Goal: Complete application form

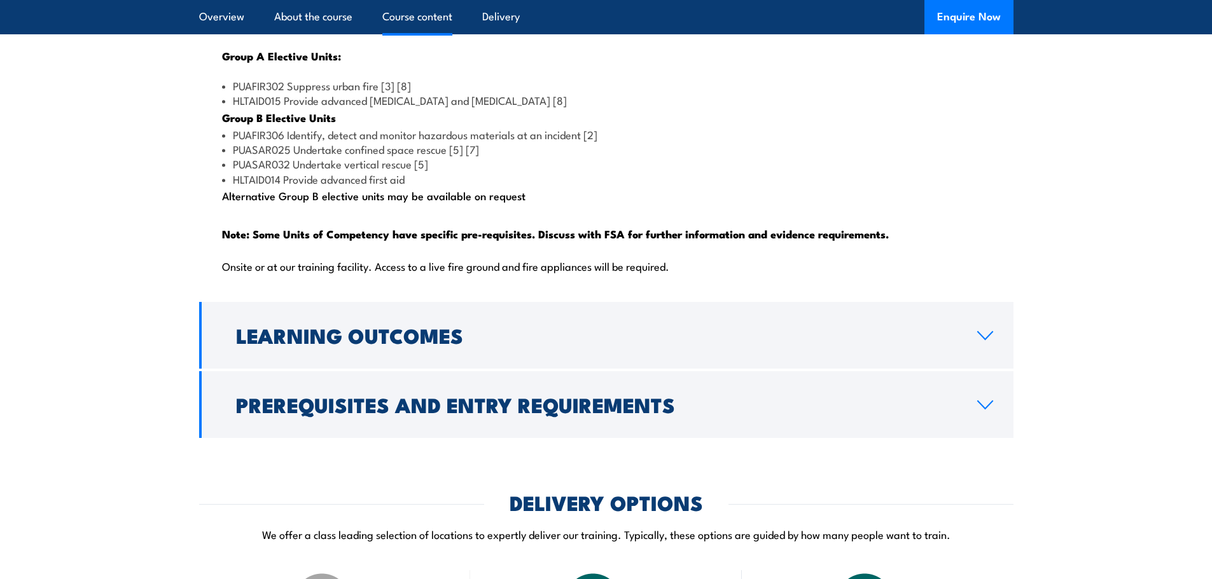
scroll to position [1463, 0]
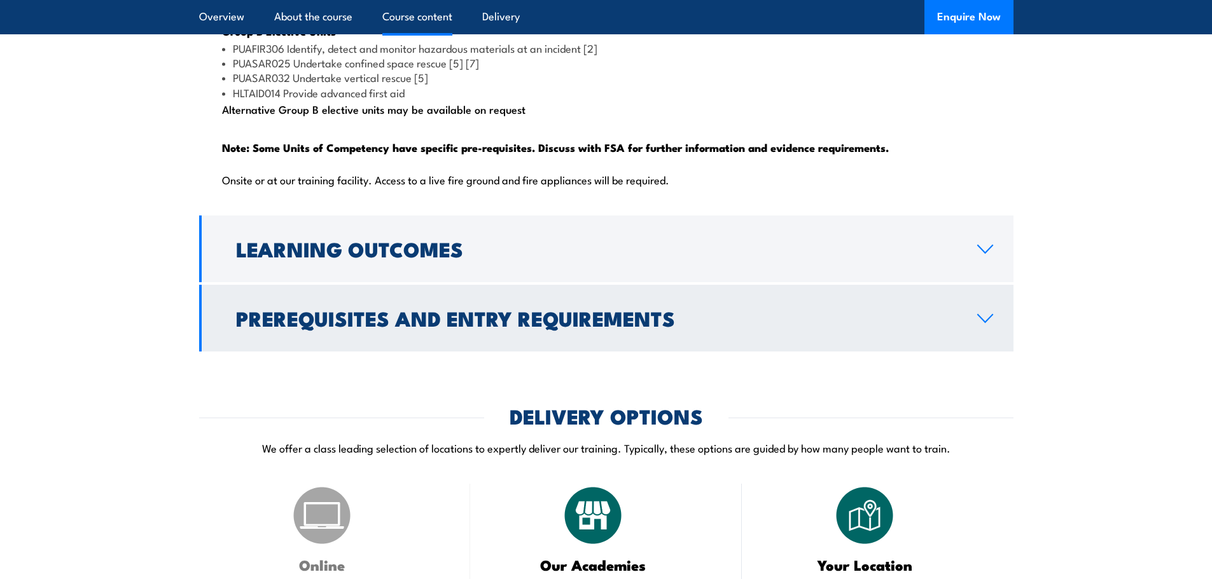
click at [980, 322] on icon at bounding box center [985, 319] width 15 height 8
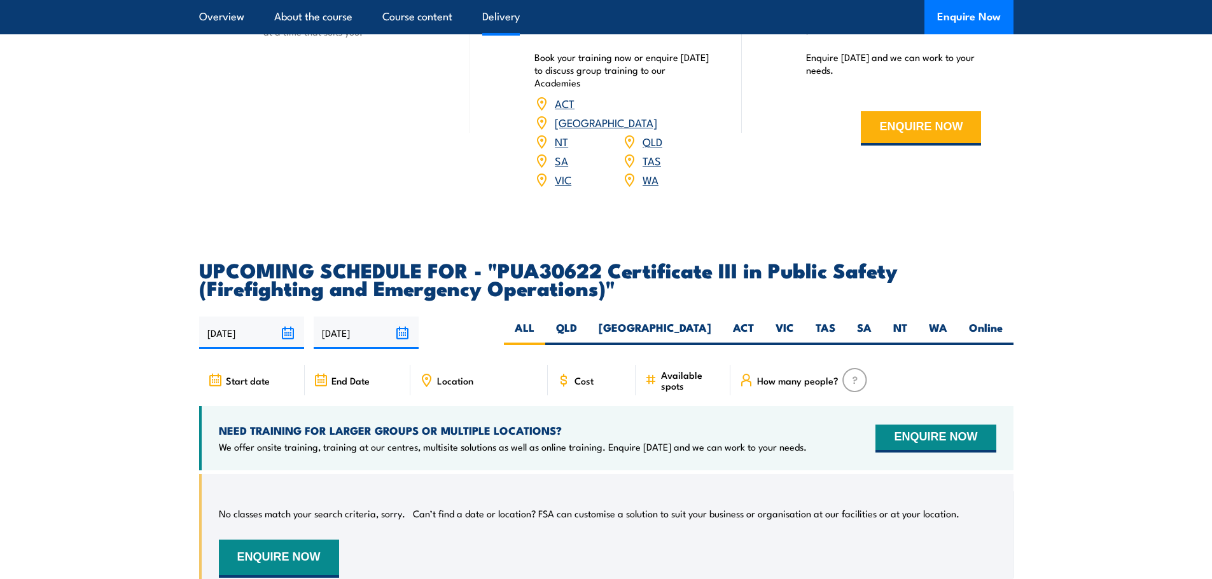
scroll to position [2042, 0]
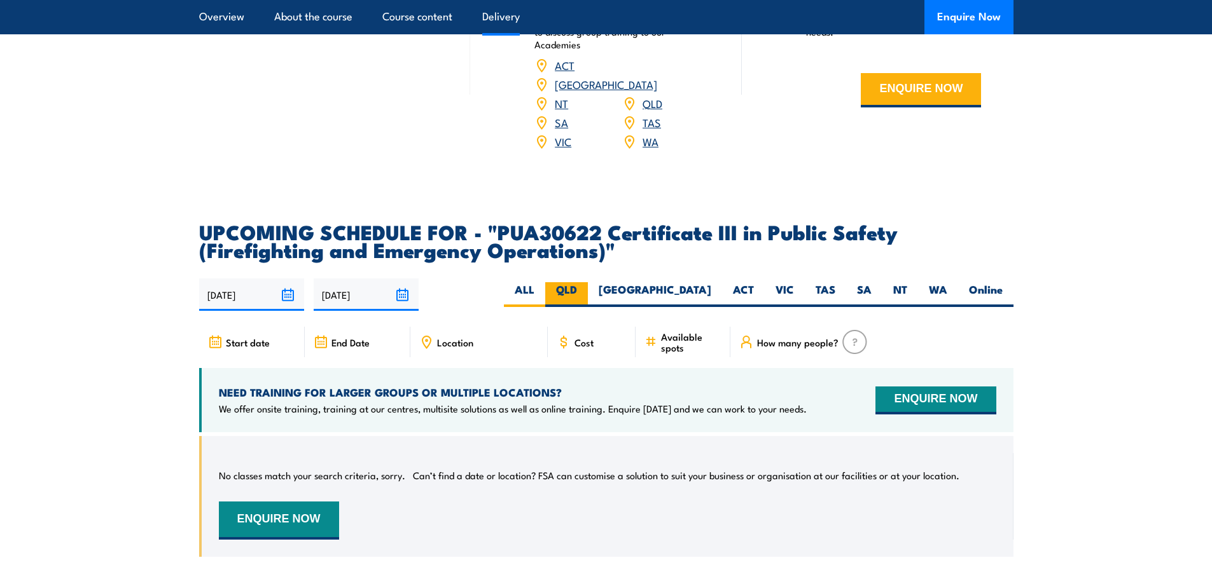
click at [588, 307] on label "QLD" at bounding box center [566, 294] width 43 height 25
click at [585, 291] on input "QLD" at bounding box center [581, 286] width 8 height 8
radio input "true"
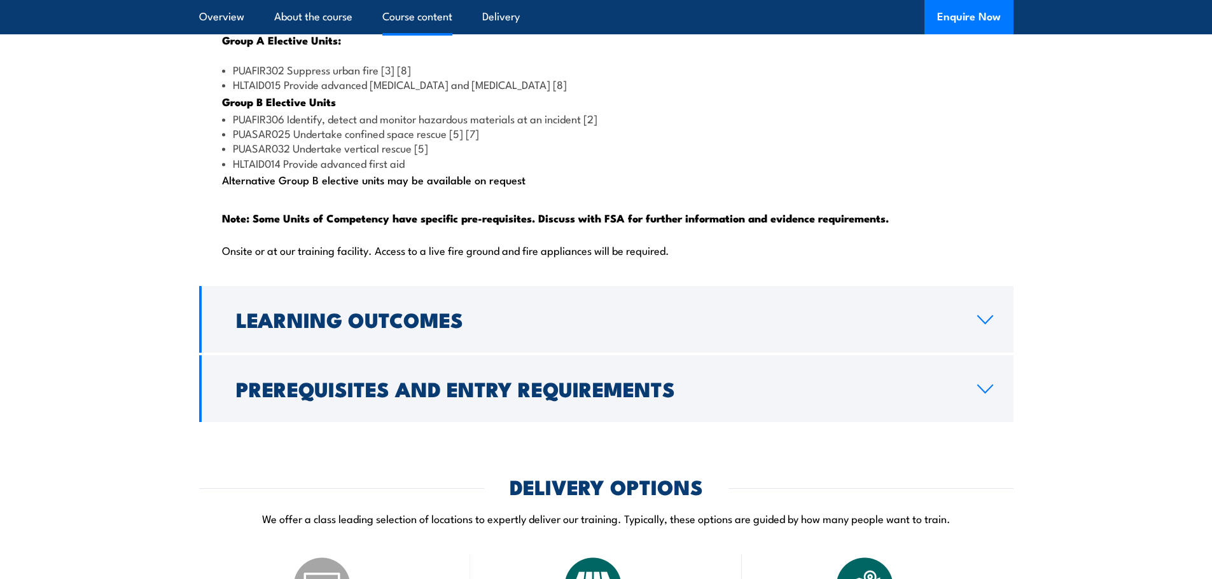
scroll to position [1372, 0]
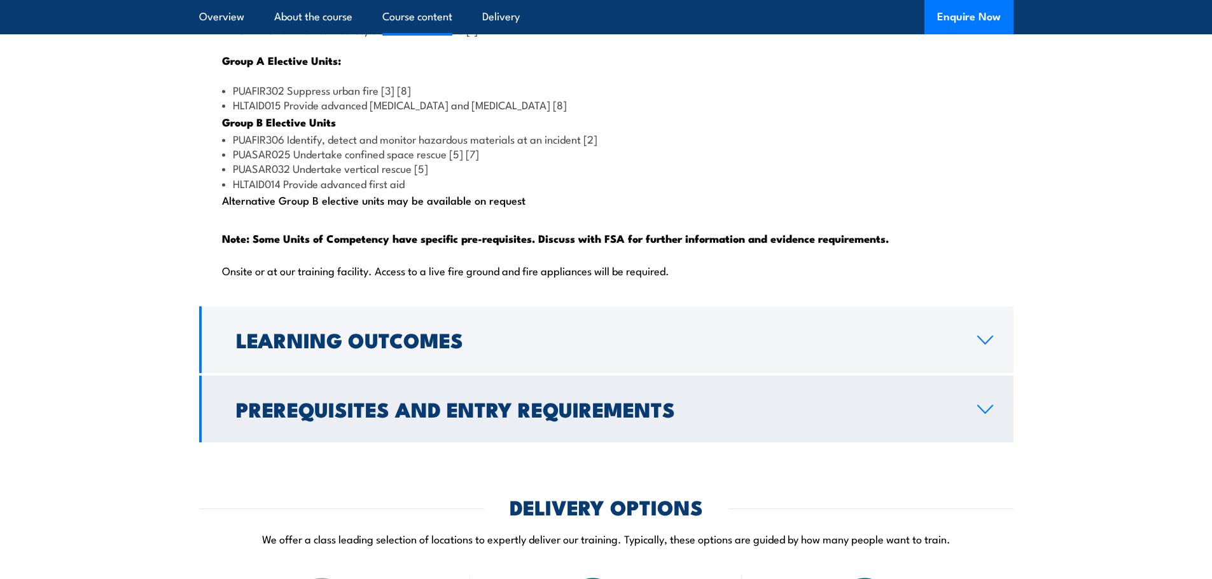
click at [981, 415] on icon at bounding box center [984, 409] width 17 height 10
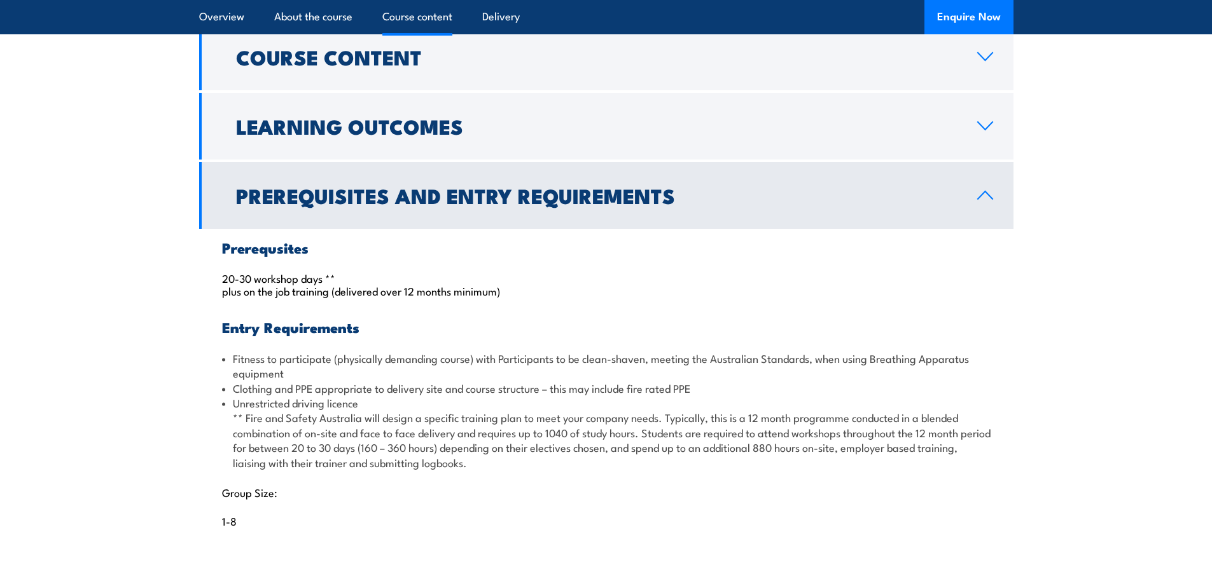
scroll to position [1145, 0]
drag, startPoint x: 220, startPoint y: 317, endPoint x: 248, endPoint y: 317, distance: 28.0
click at [248, 317] on div "Prerequsites 20-30 workshop days ** plus on the job training (delivered over 12…" at bounding box center [606, 393] width 814 height 326
click at [219, 309] on div "Prerequsites 20-30 workshop days ** plus on the job training (delivered over 12…" at bounding box center [606, 393] width 814 height 326
drag, startPoint x: 219, startPoint y: 309, endPoint x: 529, endPoint y: 326, distance: 310.8
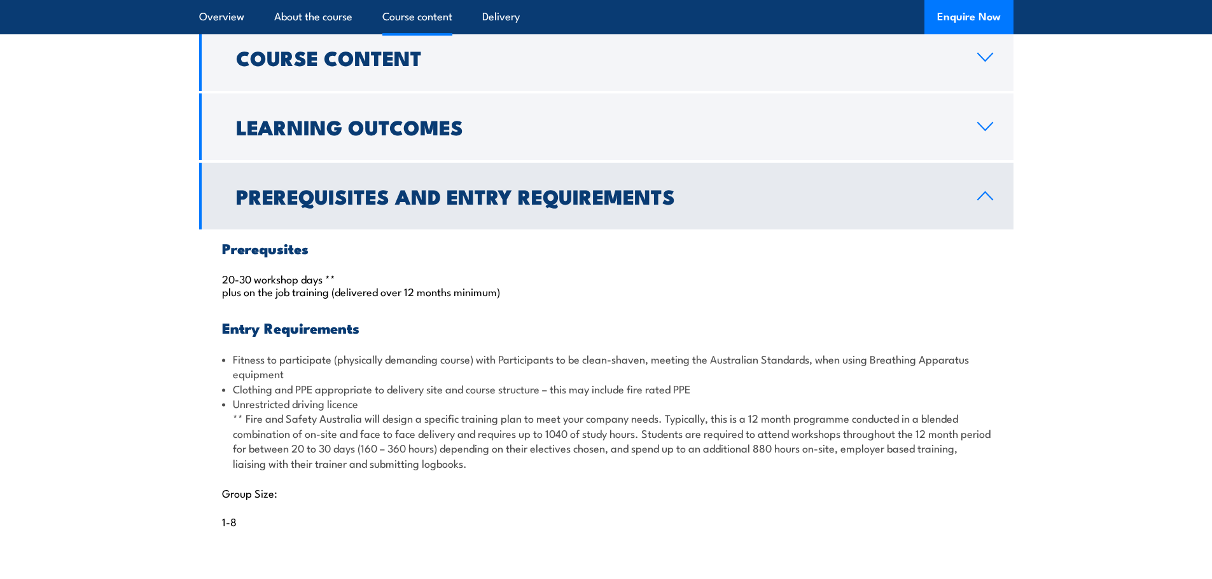
click at [529, 326] on div "Prerequsites 20-30 workshop days ** plus on the job training (delivered over 12…" at bounding box center [606, 393] width 814 height 326
click at [533, 333] on div "Prerequsites 20-30 workshop days ** plus on the job training (delivered over 12…" at bounding box center [606, 393] width 814 height 326
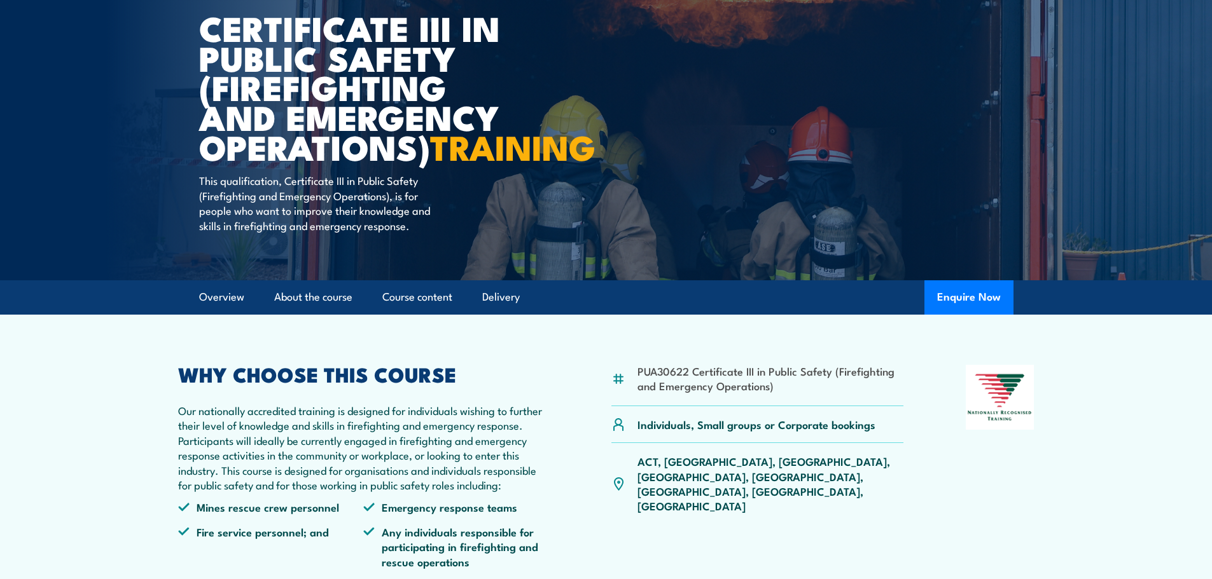
scroll to position [0, 0]
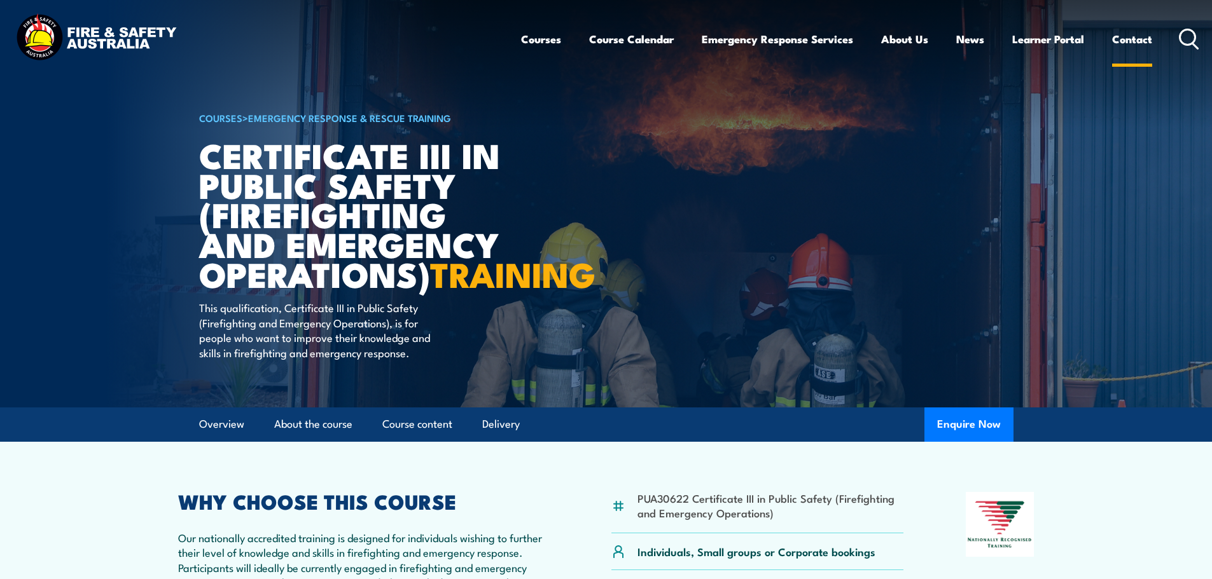
click at [1135, 43] on link "Contact" at bounding box center [1132, 39] width 40 height 34
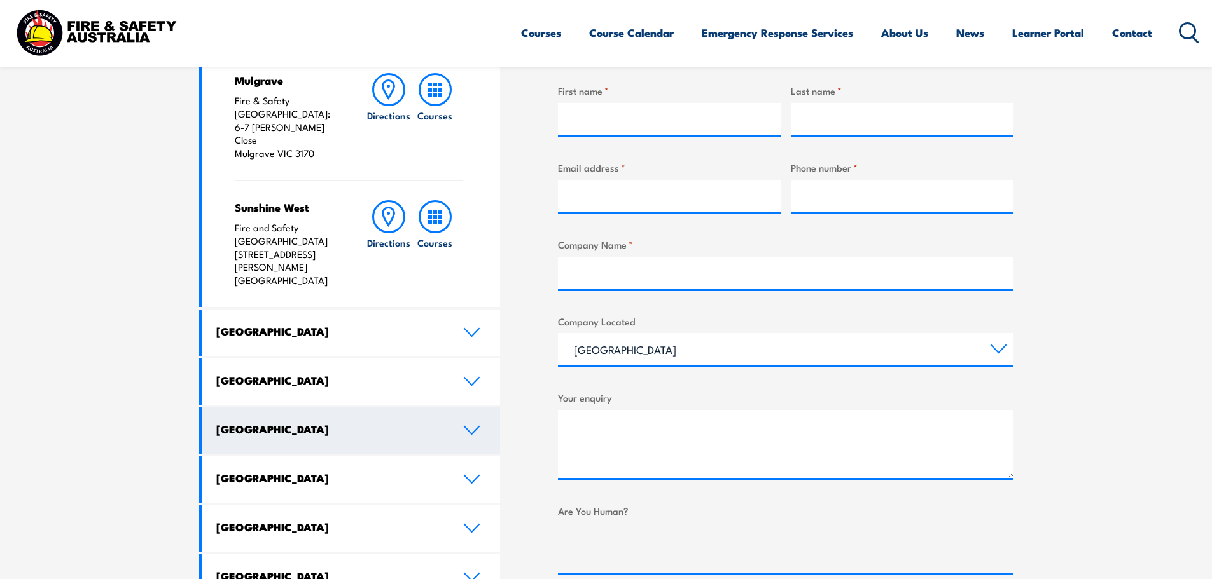
scroll to position [509, 0]
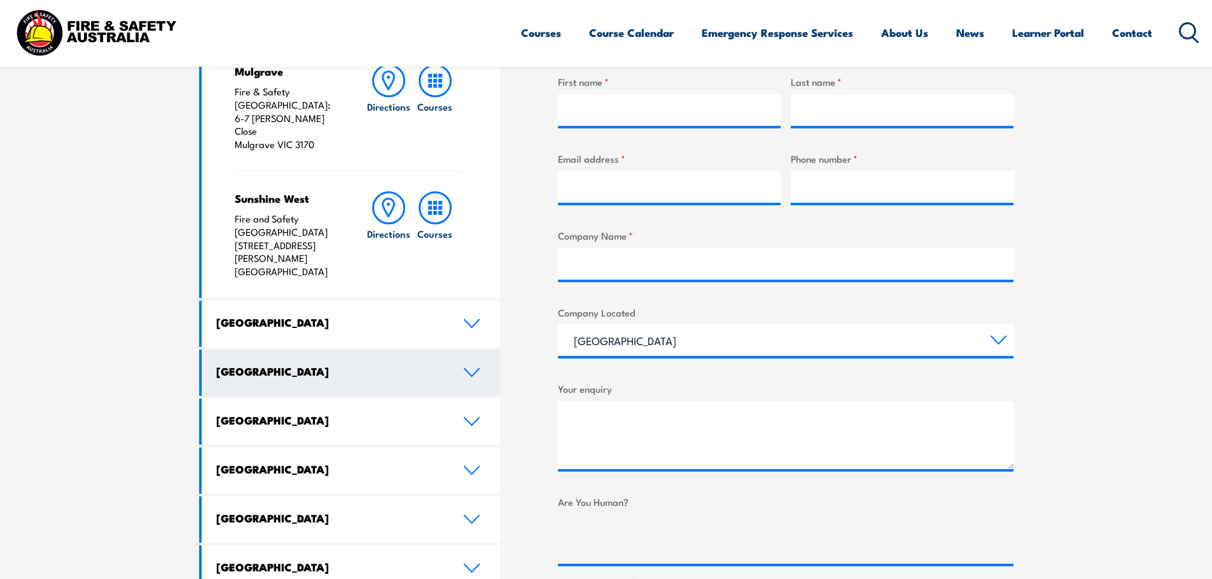
click at [470, 368] on icon at bounding box center [471, 373] width 17 height 10
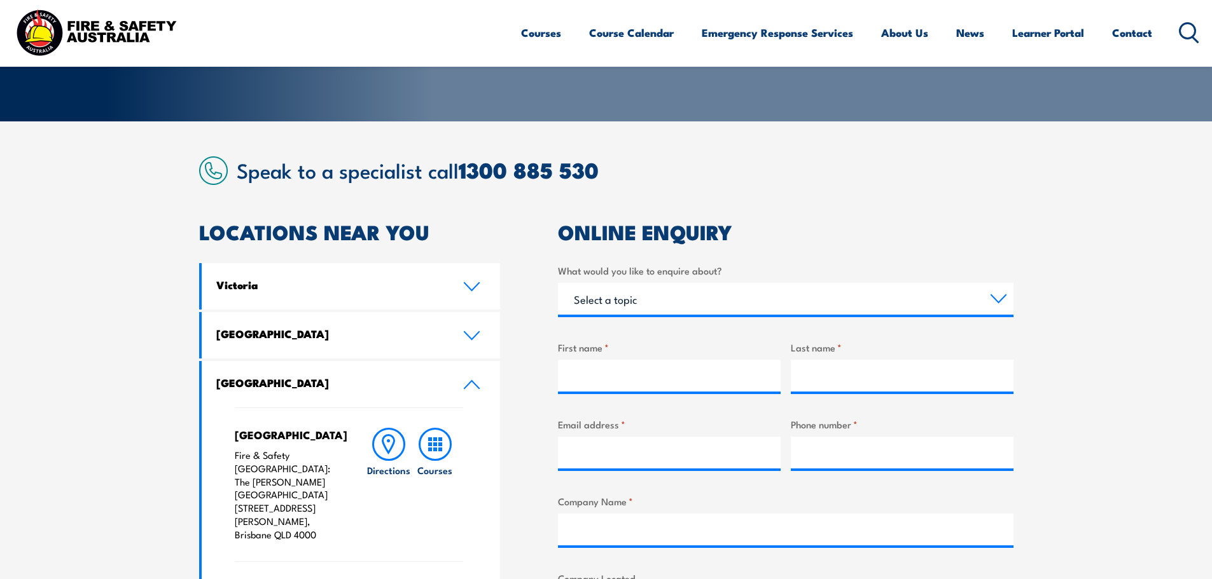
scroll to position [127, 0]
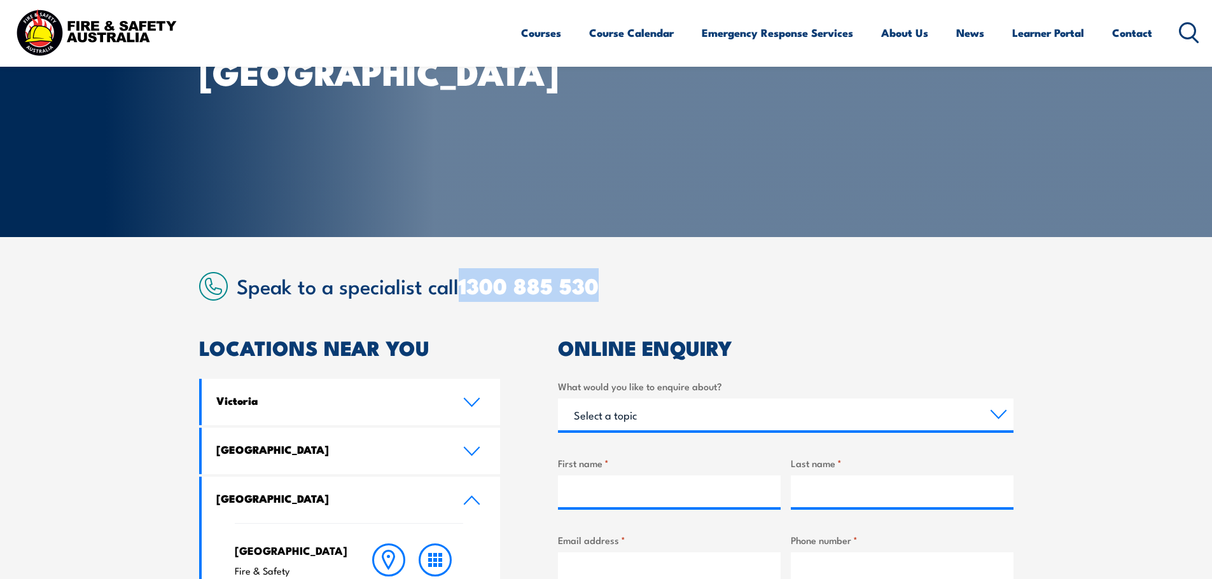
drag, startPoint x: 613, startPoint y: 285, endPoint x: 461, endPoint y: 289, distance: 152.1
click at [461, 289] on h2 "Speak to a specialist call 1300 885 530" at bounding box center [625, 285] width 777 height 23
copy link "1300 885 530"
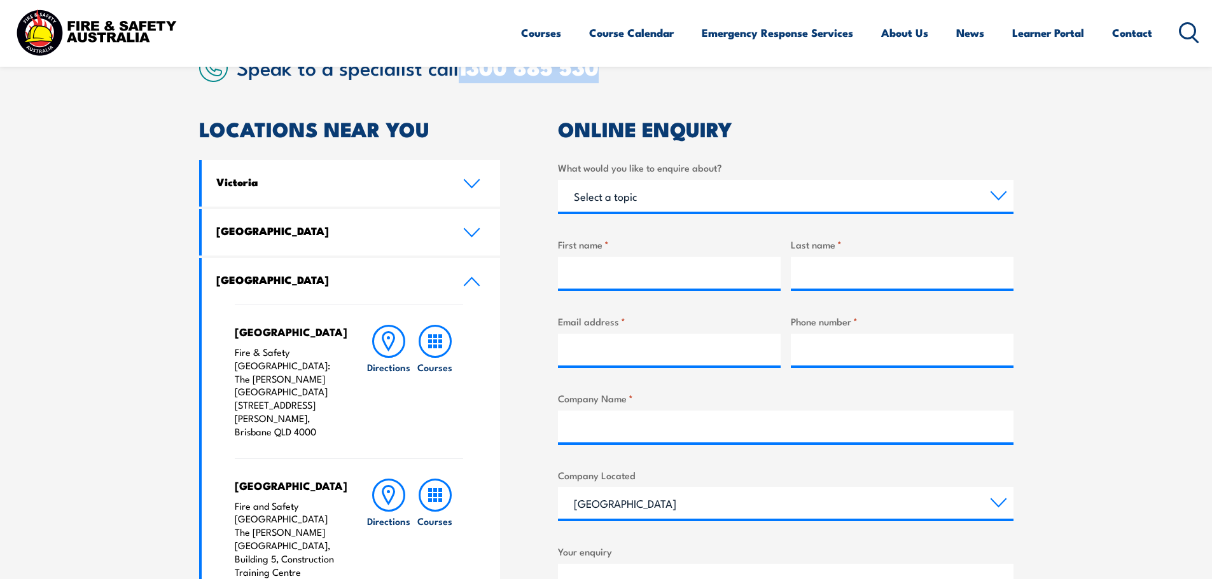
scroll to position [318, 0]
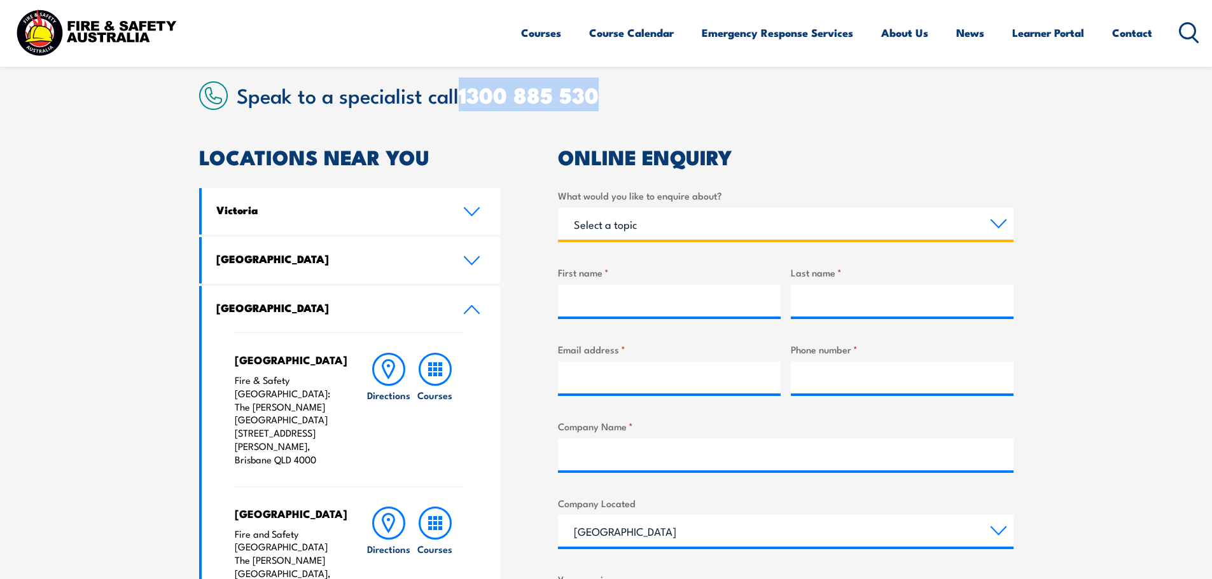
click at [710, 218] on select "Select a topic Training Emergency Response Services General Enquiry" at bounding box center [785, 224] width 455 height 32
select select "Training"
click at [558, 208] on select "Select a topic Training Emergency Response Services General Enquiry" at bounding box center [785, 224] width 455 height 32
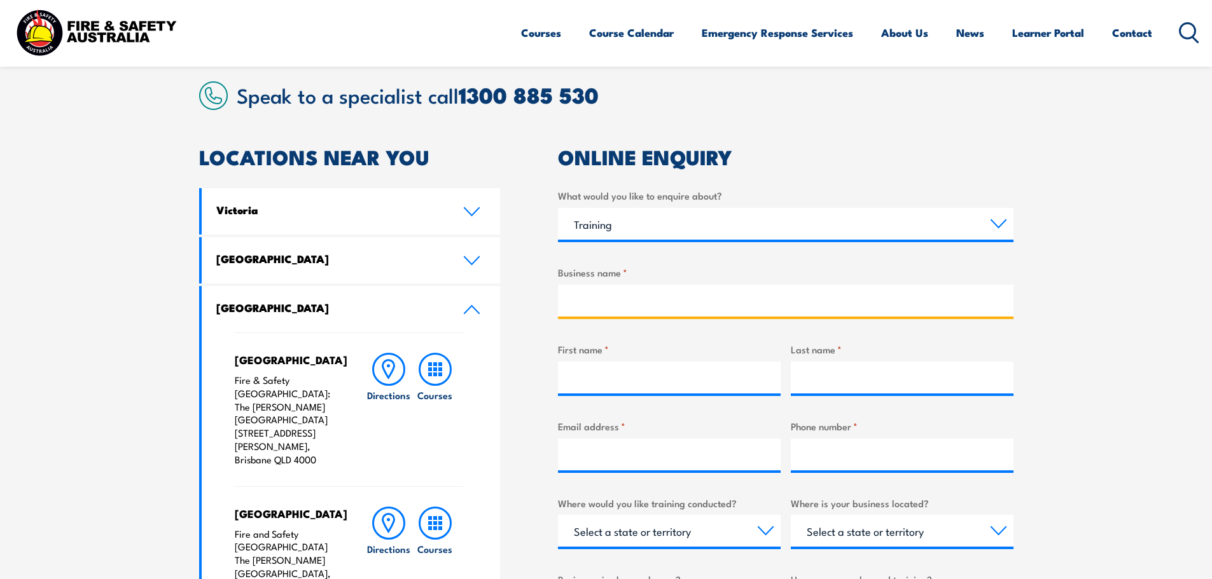
click at [580, 304] on input "Business name *" at bounding box center [785, 301] width 455 height 32
type input "ETC"
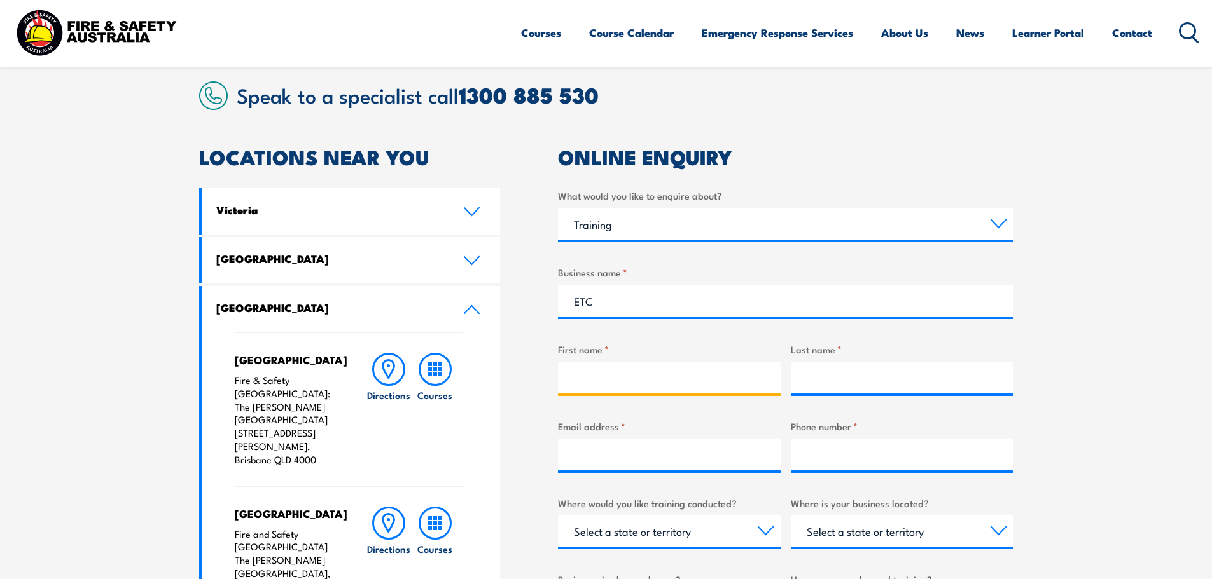
click at [583, 377] on input "First name *" at bounding box center [669, 378] width 223 height 32
type input "Beccy"
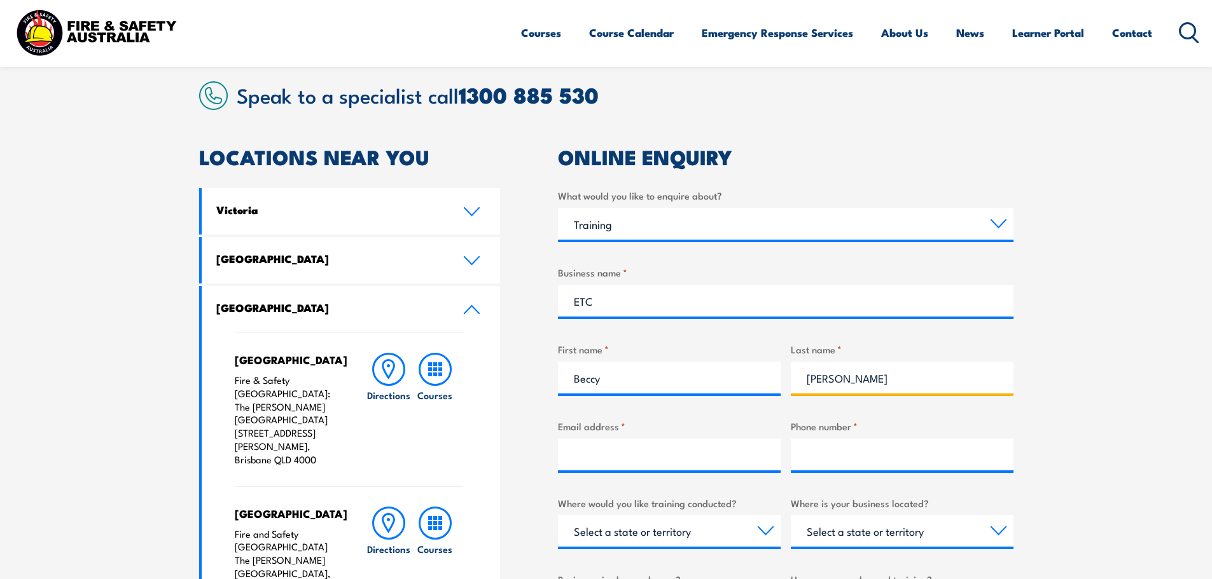
type input "Dixon"
type input "beccy.dixon@etcltd.com.au"
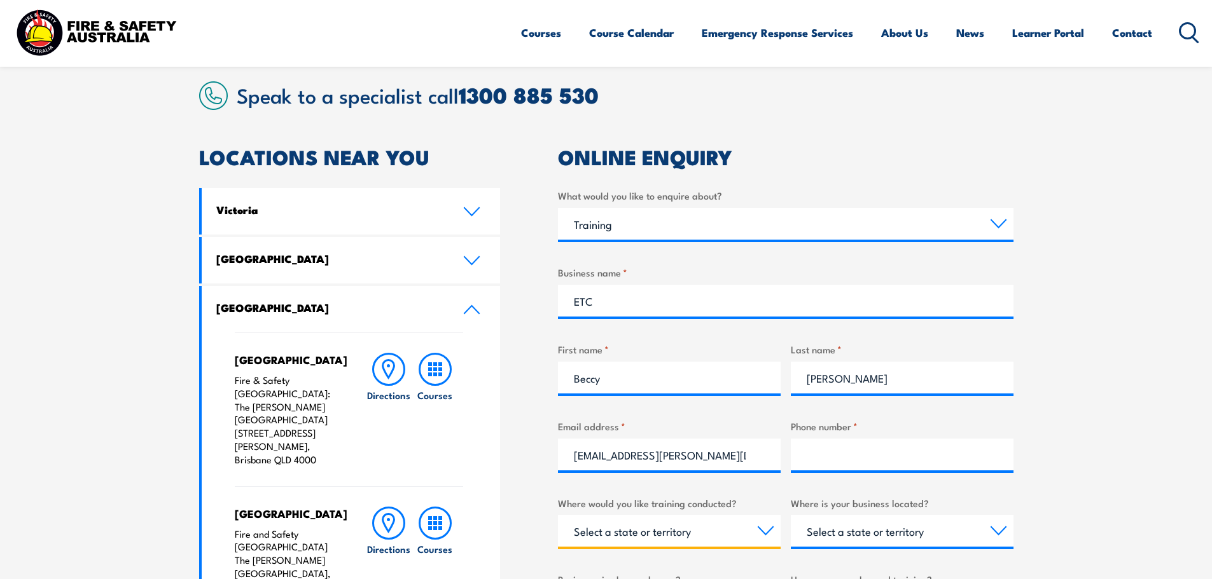
select select "QLD"
click at [826, 457] on input "Phone number *" at bounding box center [902, 455] width 223 height 32
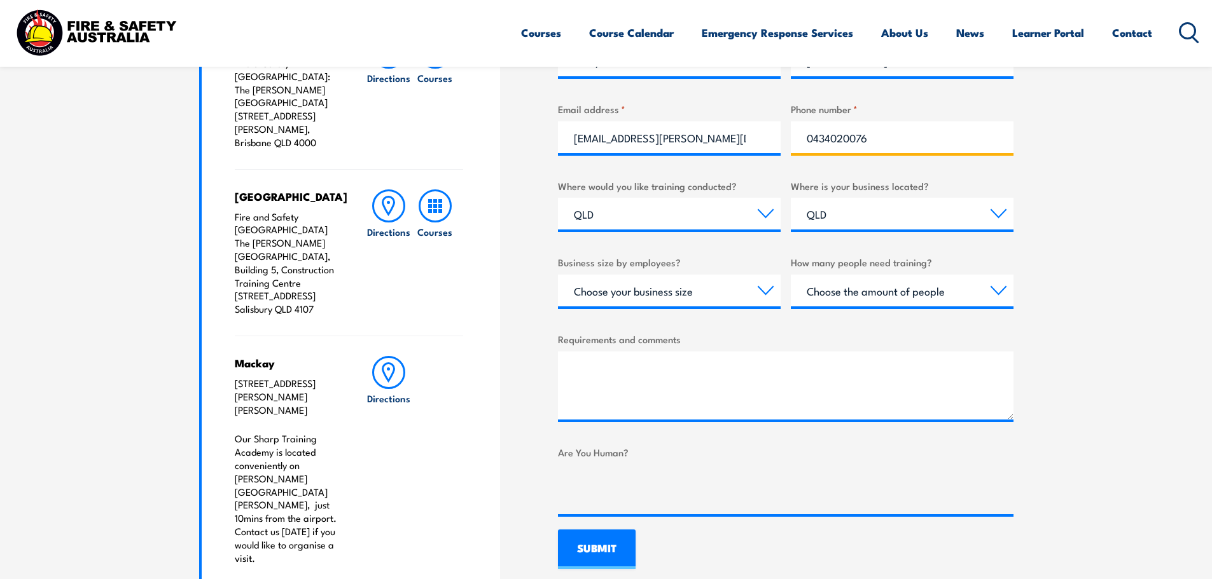
scroll to position [636, 0]
type input "0434020076"
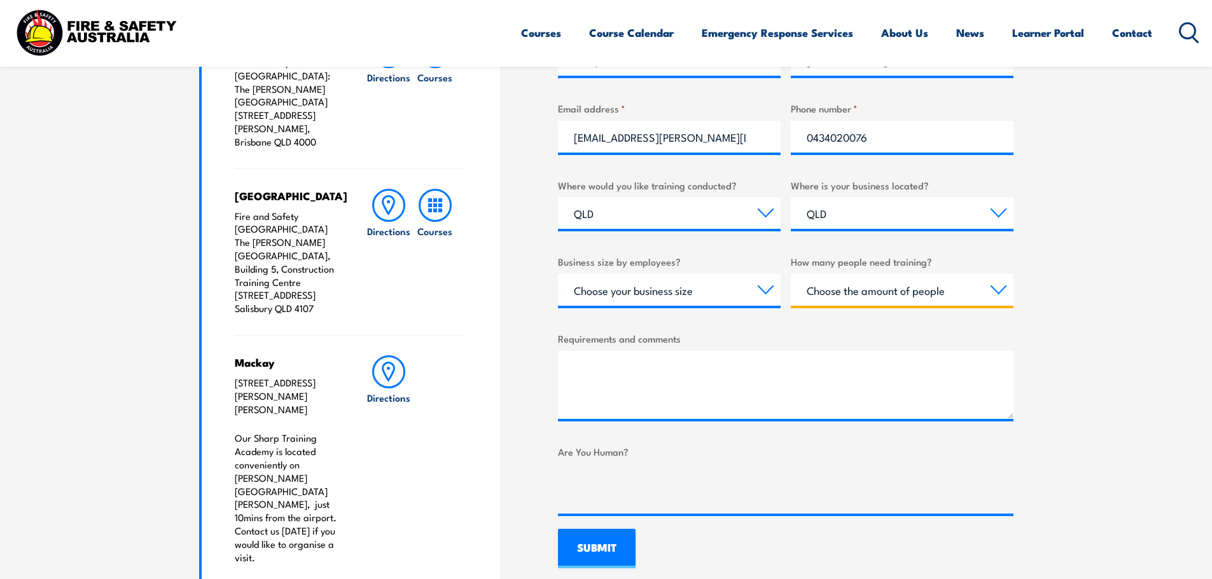
click at [900, 294] on select "Choose the amount of people 1 to 4 5 to 19 20+" at bounding box center [902, 290] width 223 height 32
select select "1 to 4"
click at [791, 274] on select "Choose the amount of people 1 to 4 5 to 19 20+" at bounding box center [902, 290] width 223 height 32
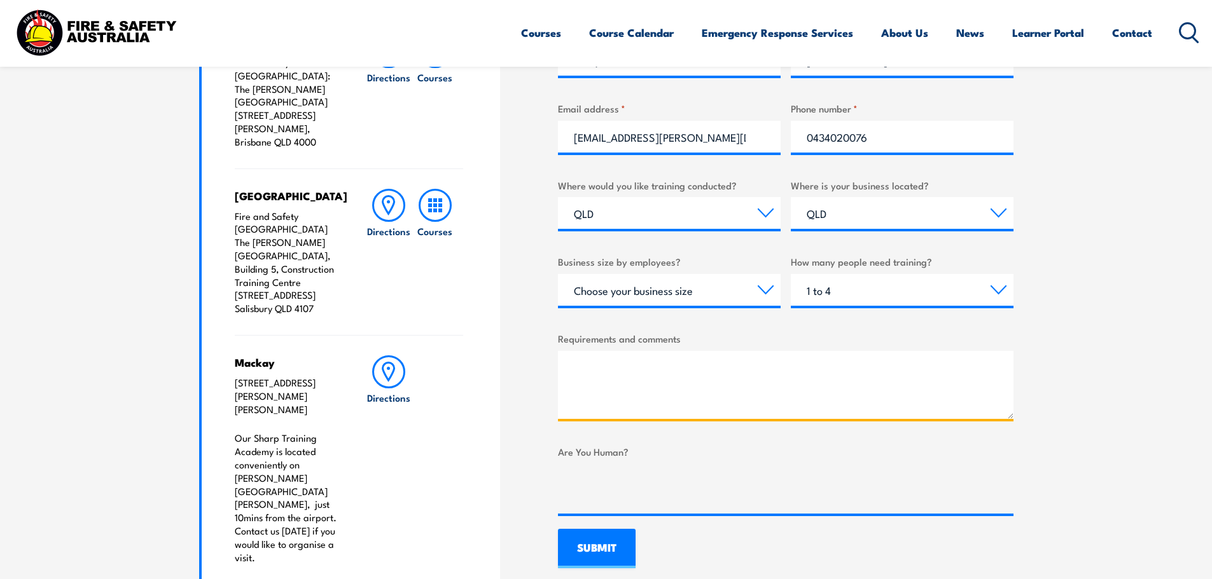
click at [589, 381] on textarea "Requirements and comments" at bounding box center [785, 385] width 455 height 68
click at [715, 401] on textarea "hello, I am jobs provider that assists people who are on Centrelink into employ…" at bounding box center [785, 385] width 455 height 68
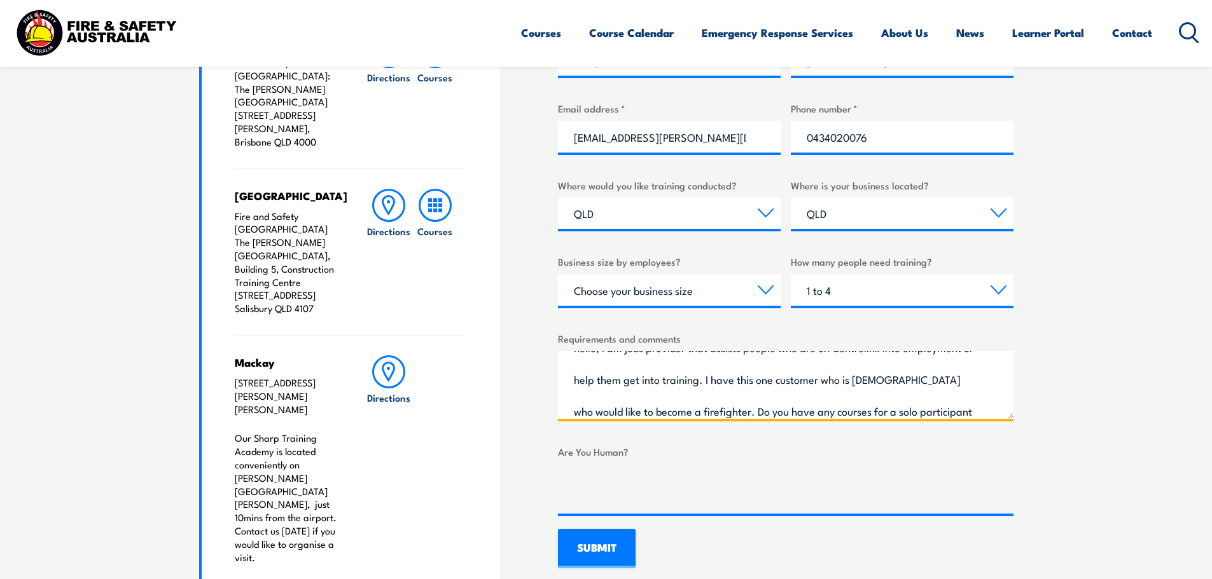
scroll to position [52, 0]
click at [600, 409] on textarea "hello, I am jobs provider that assists people who are on Centrelink into employ…" at bounding box center [785, 385] width 455 height 68
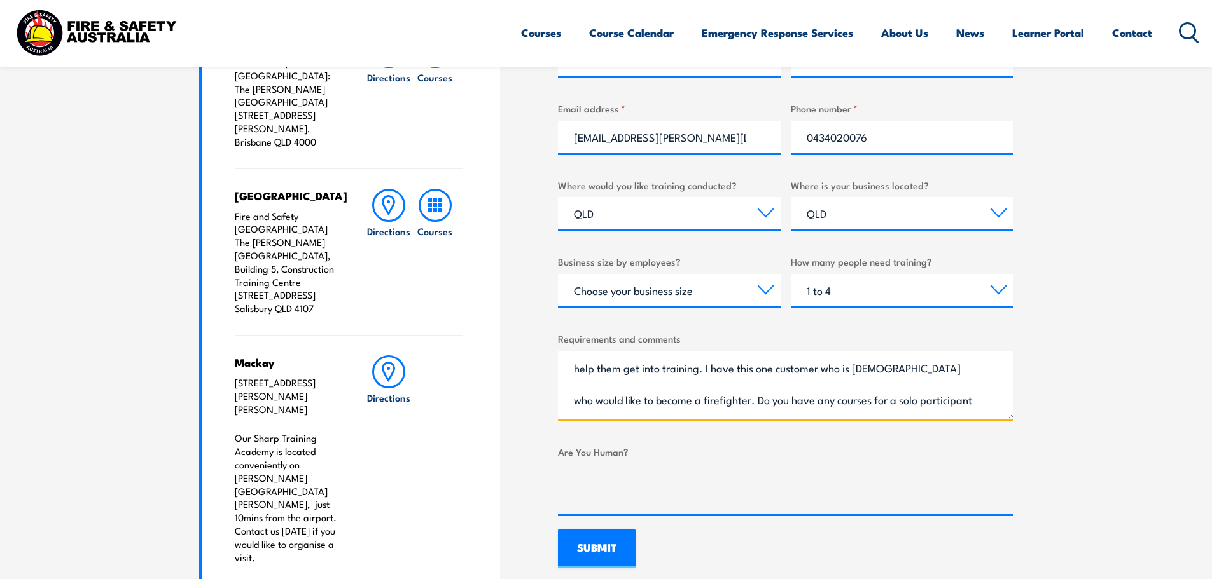
scroll to position [0, 0]
click at [577, 371] on textarea "hello, I am jobs provider that assists people who are on Centrelink into employ…" at bounding box center [785, 385] width 455 height 68
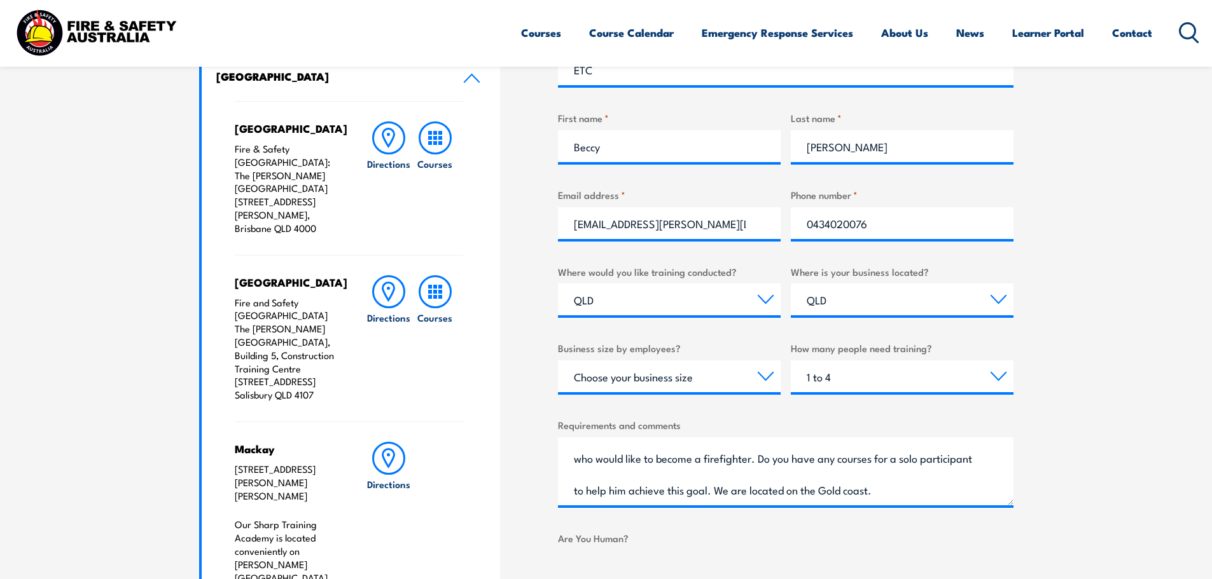
scroll to position [572, 0]
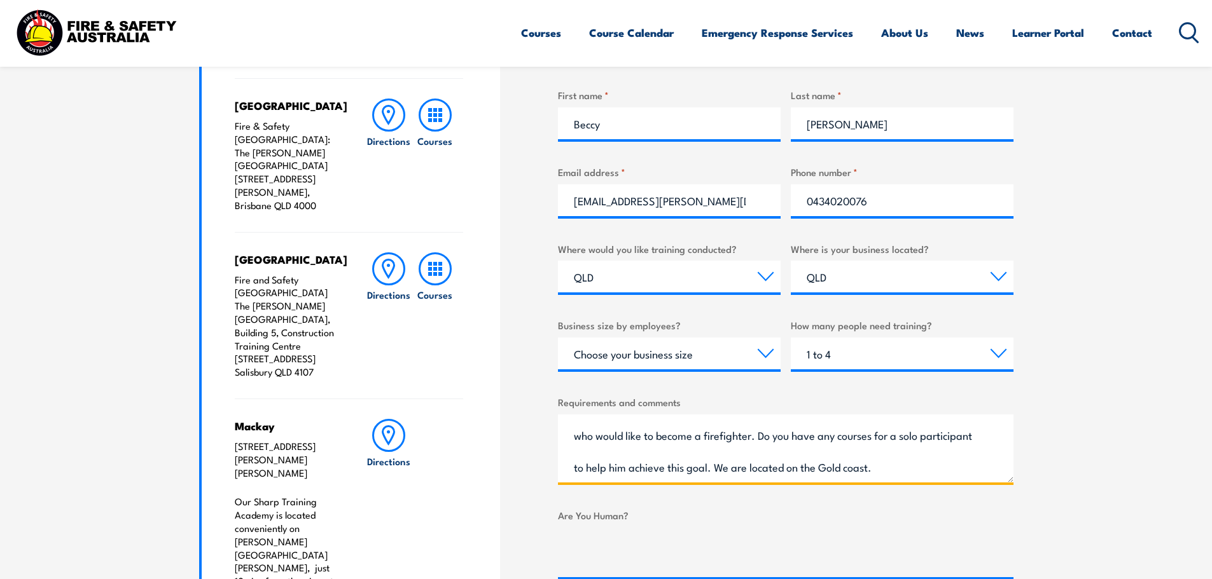
click at [840, 468] on textarea "Hello, I am jobs provider that assists people who are on Centrelink into employ…" at bounding box center [785, 449] width 455 height 68
click at [833, 468] on textarea "Hello, I am jobs provider that assists people who are on Centrelink into employ…" at bounding box center [785, 449] width 455 height 68
click at [859, 469] on textarea "Hello, I am jobs provider that assists people who are on Centrelink into employ…" at bounding box center [785, 449] width 455 height 68
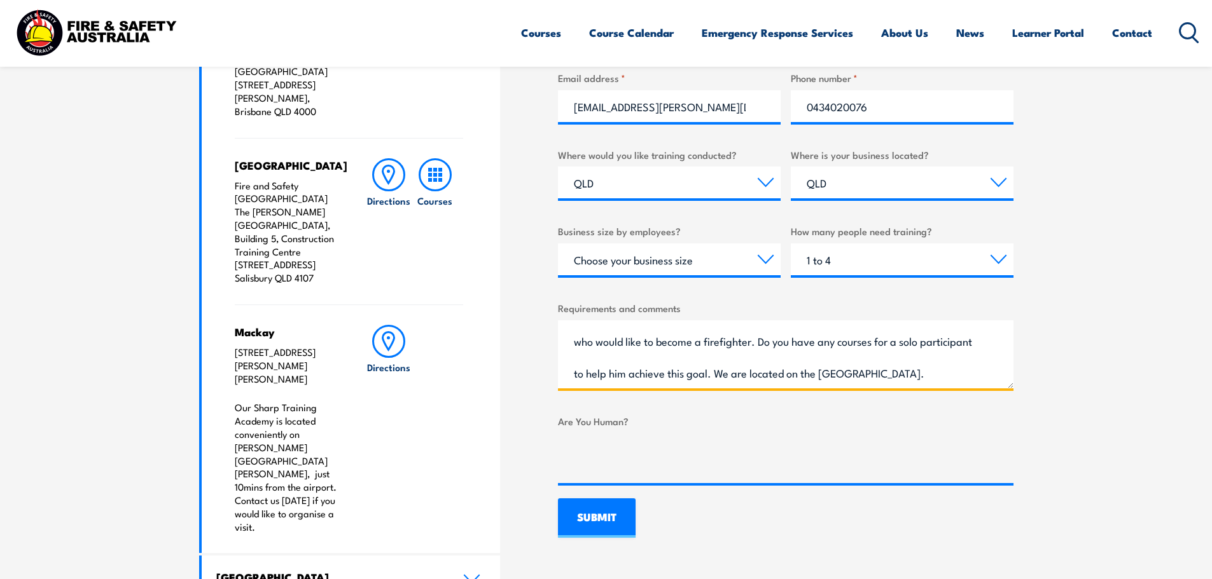
scroll to position [700, 0]
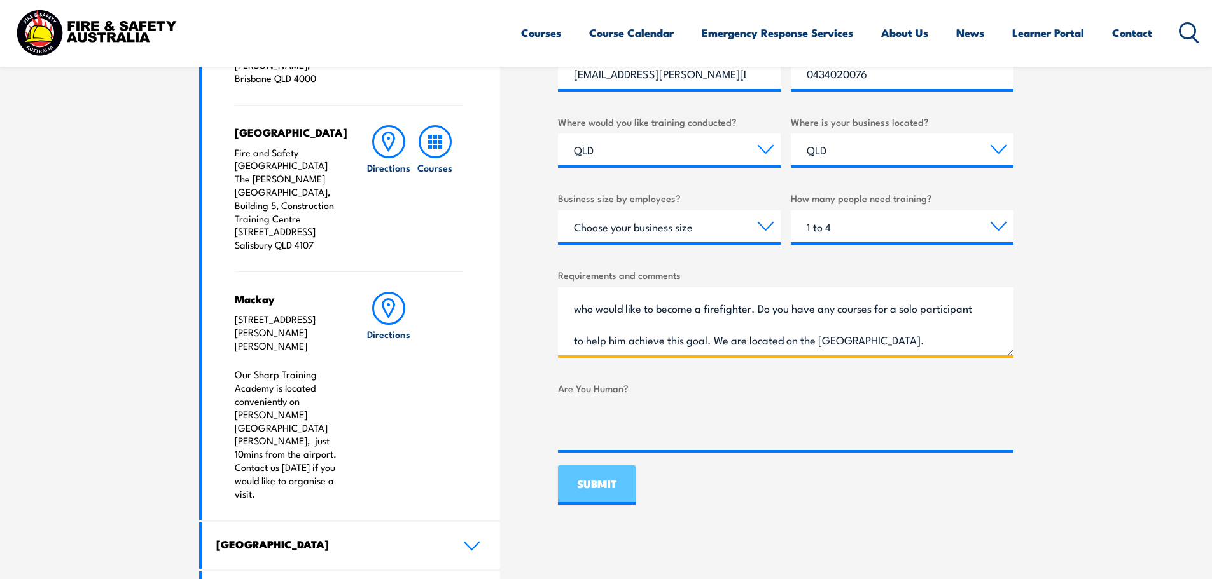
type textarea "Hello, I am jobs provider that assists people who are on Centrelink into employ…"
click at [607, 488] on input "SUBMIT" at bounding box center [597, 485] width 78 height 39
